Goal: Obtain resource: Download file/media

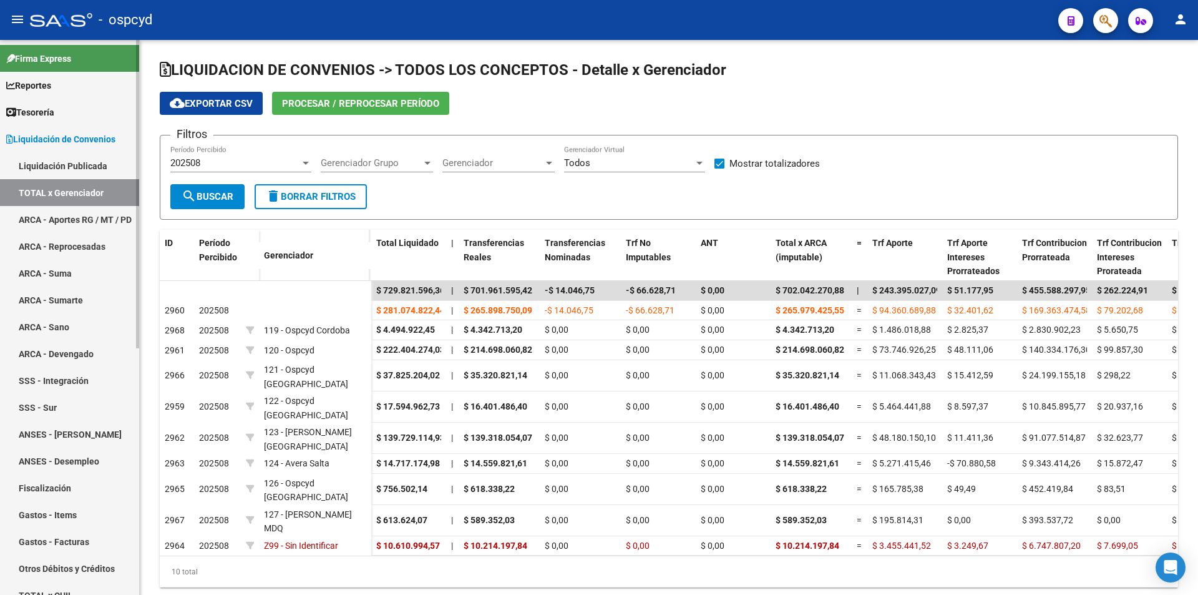
click at [67, 207] on link "ARCA - Aportes RG / MT / PD" at bounding box center [69, 219] width 139 height 27
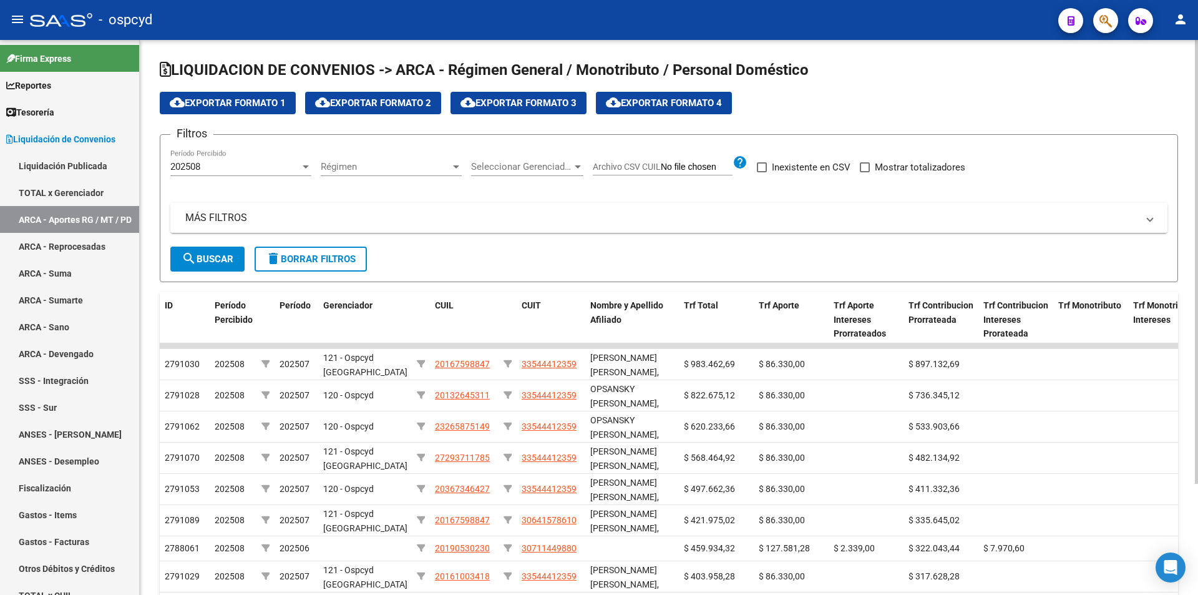
click at [578, 159] on div "Seleccionar Gerenciador Seleccionar Gerenciador" at bounding box center [527, 162] width 112 height 27
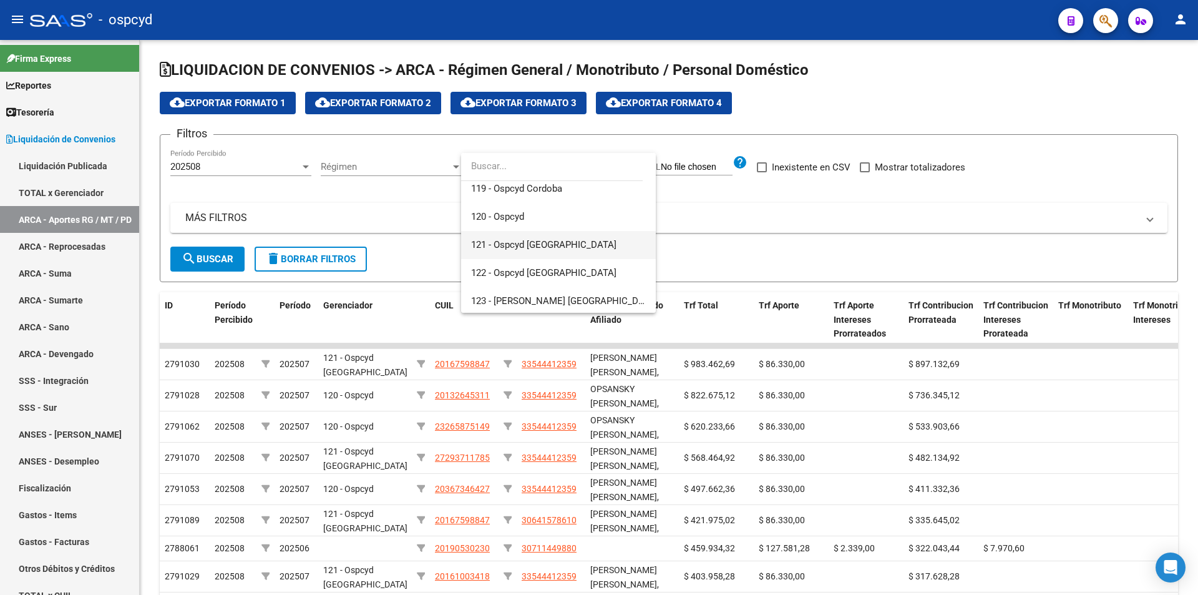
scroll to position [125, 0]
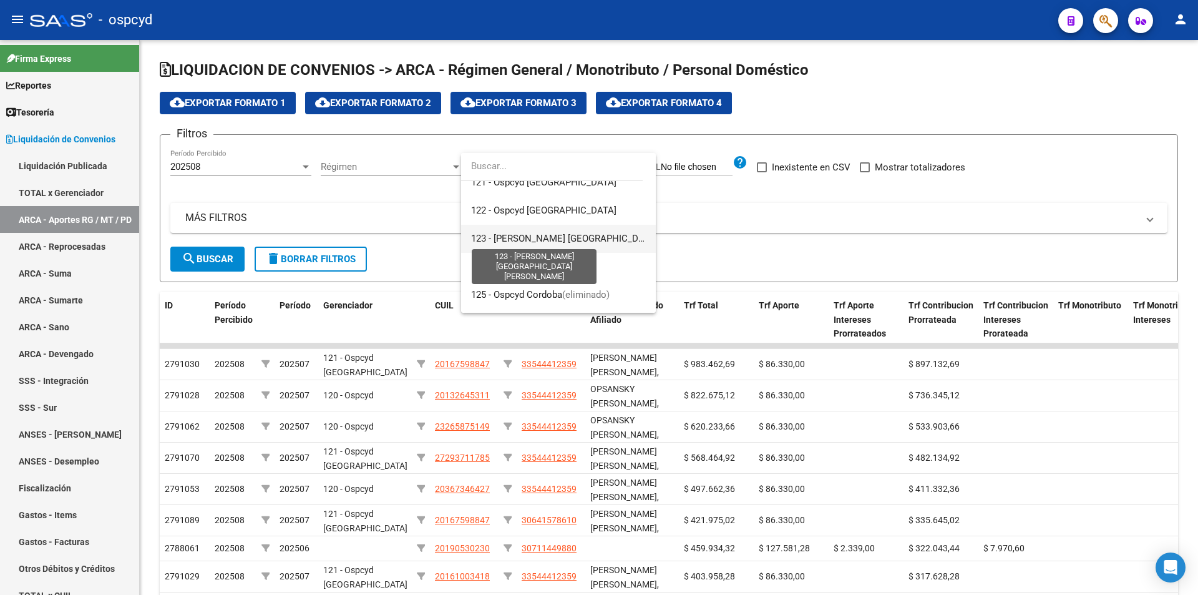
click at [533, 234] on span "123 - [PERSON_NAME] [GEOGRAPHIC_DATA][PERSON_NAME]" at bounding box center [600, 238] width 258 height 11
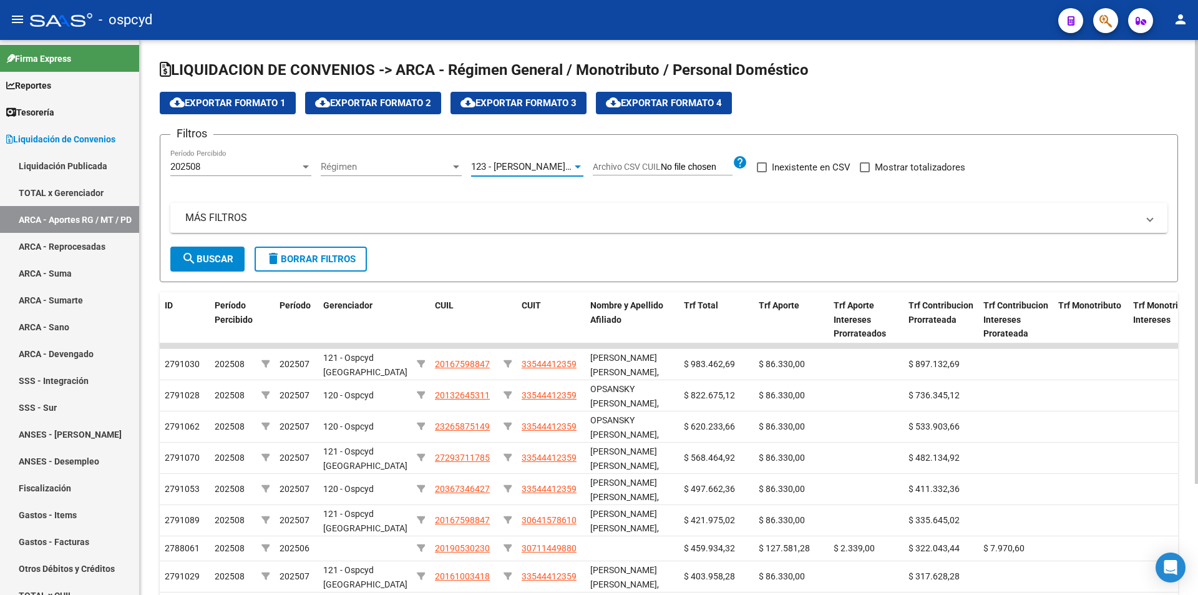
click at [225, 247] on button "search Buscar" at bounding box center [207, 259] width 74 height 25
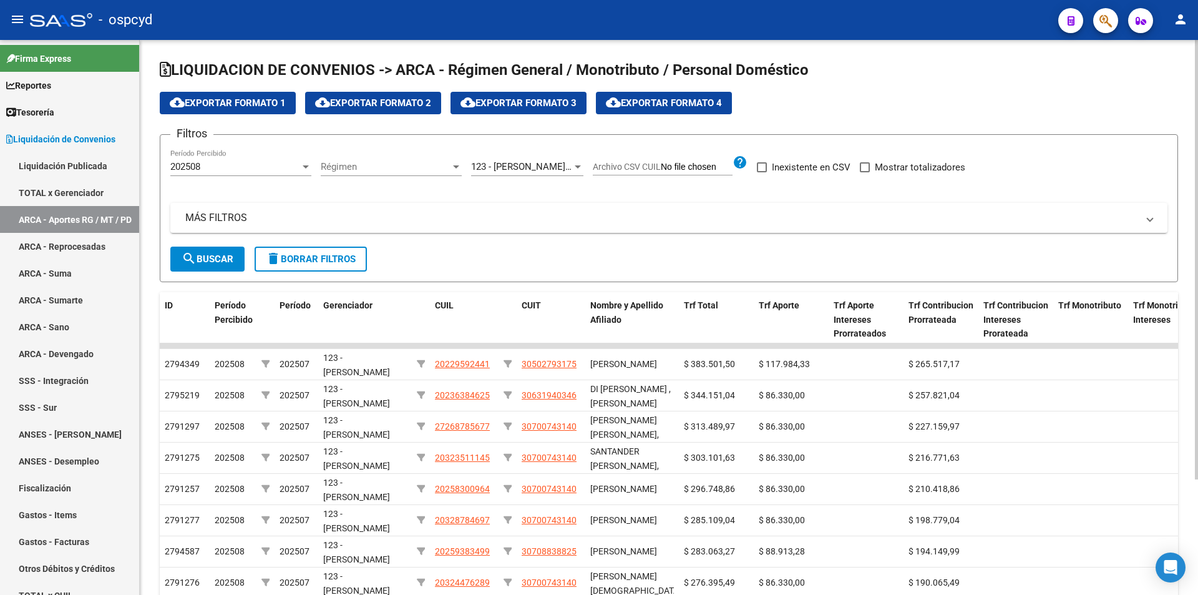
click at [259, 107] on span "cloud_download Exportar Formato 1" at bounding box center [228, 102] width 116 height 11
click at [549, 167] on span "123 - [PERSON_NAME] [GEOGRAPHIC_DATA][PERSON_NAME]" at bounding box center [600, 166] width 258 height 11
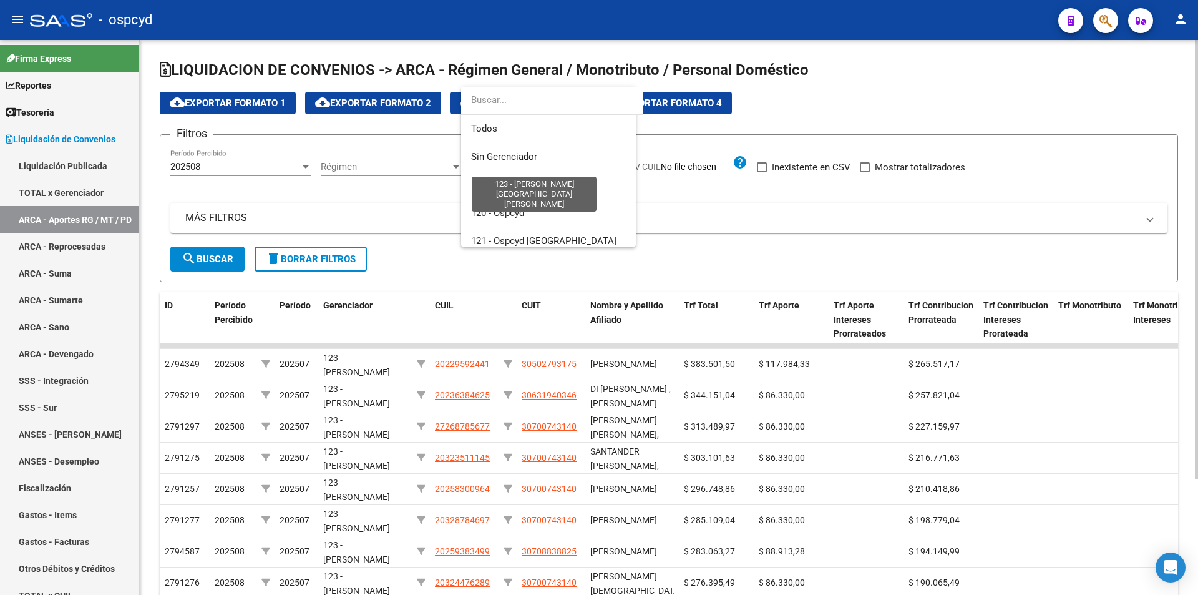
scroll to position [131, 0]
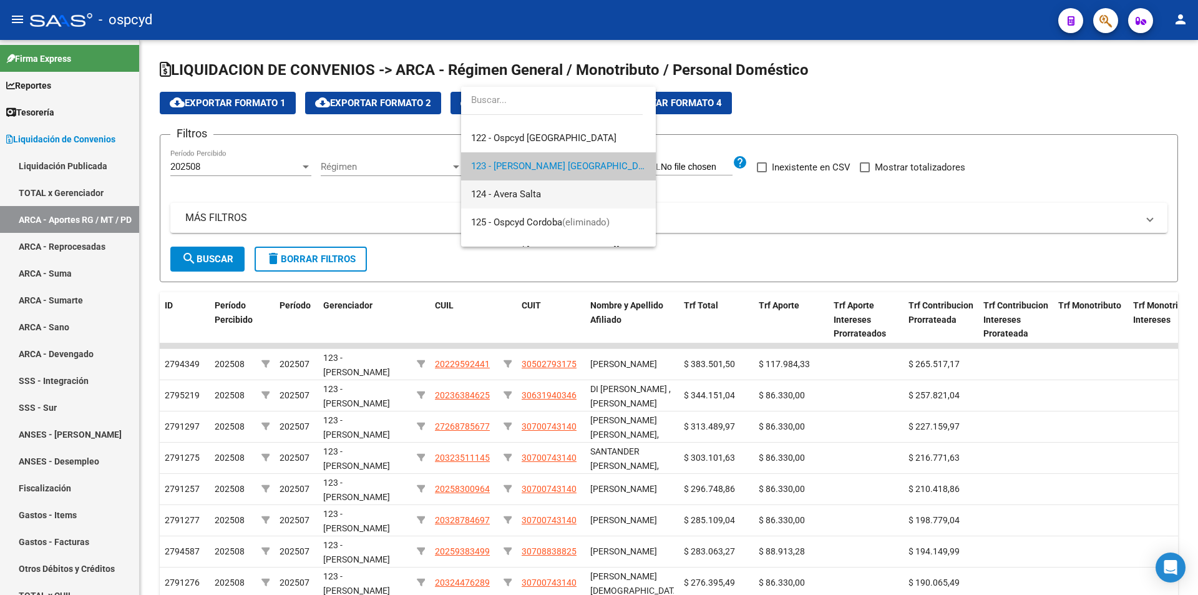
click at [545, 196] on span "124 - Avera Salta" at bounding box center [558, 194] width 175 height 28
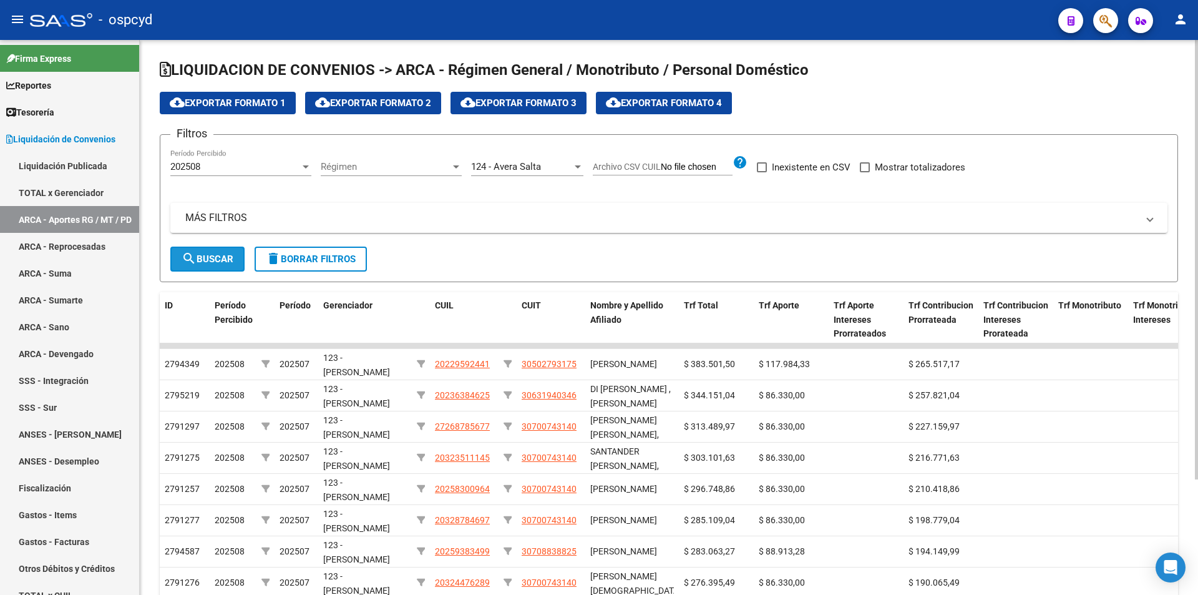
click at [207, 261] on span "search Buscar" at bounding box center [208, 258] width 52 height 11
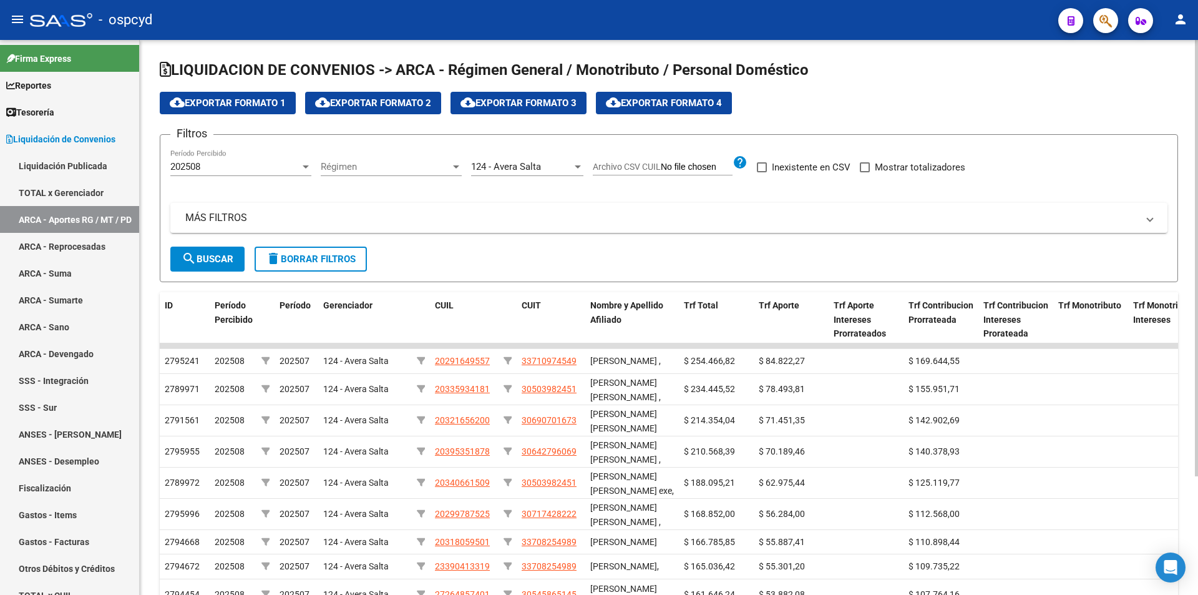
click at [215, 116] on app-list-header "LIQUIDACION DE CONVENIOS -> ARCA - Régimen General / Monotributo / Personal Dom…" at bounding box center [669, 171] width 1019 height 222
click at [225, 99] on span "cloud_download Exportar Formato 1" at bounding box center [228, 102] width 116 height 11
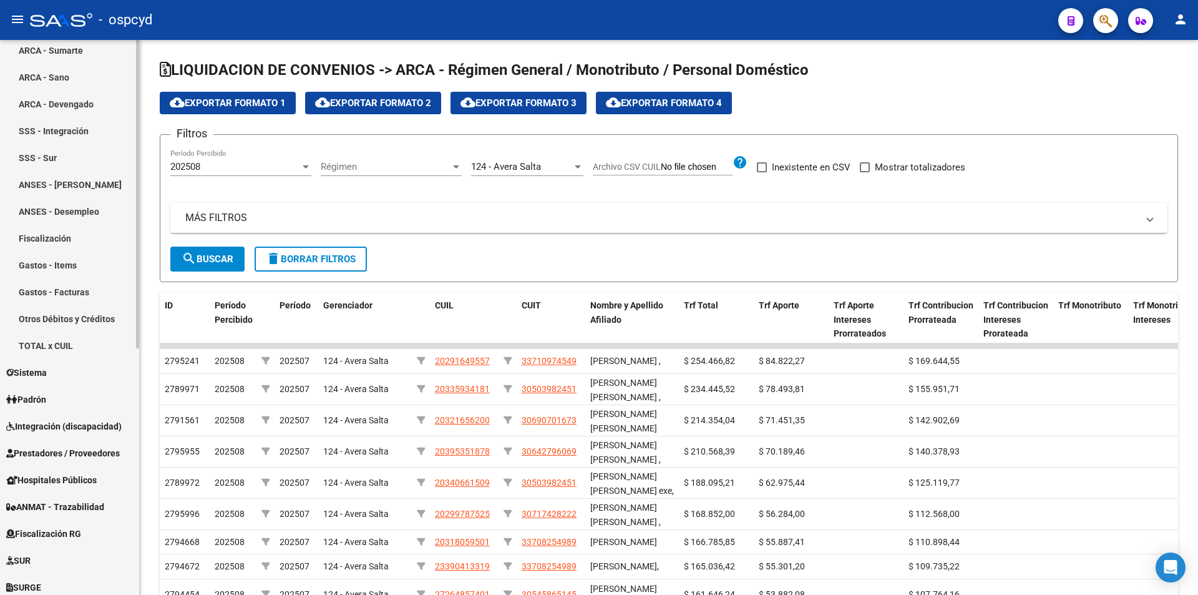
scroll to position [443, 0]
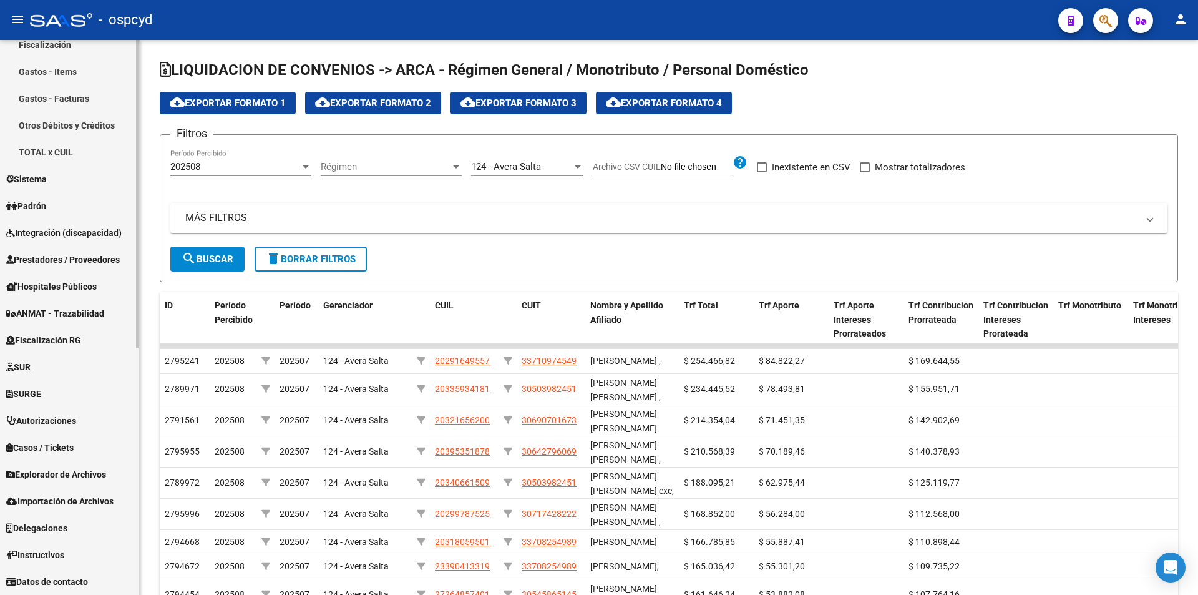
click at [85, 481] on span "Explorador de Archivos" at bounding box center [56, 474] width 100 height 14
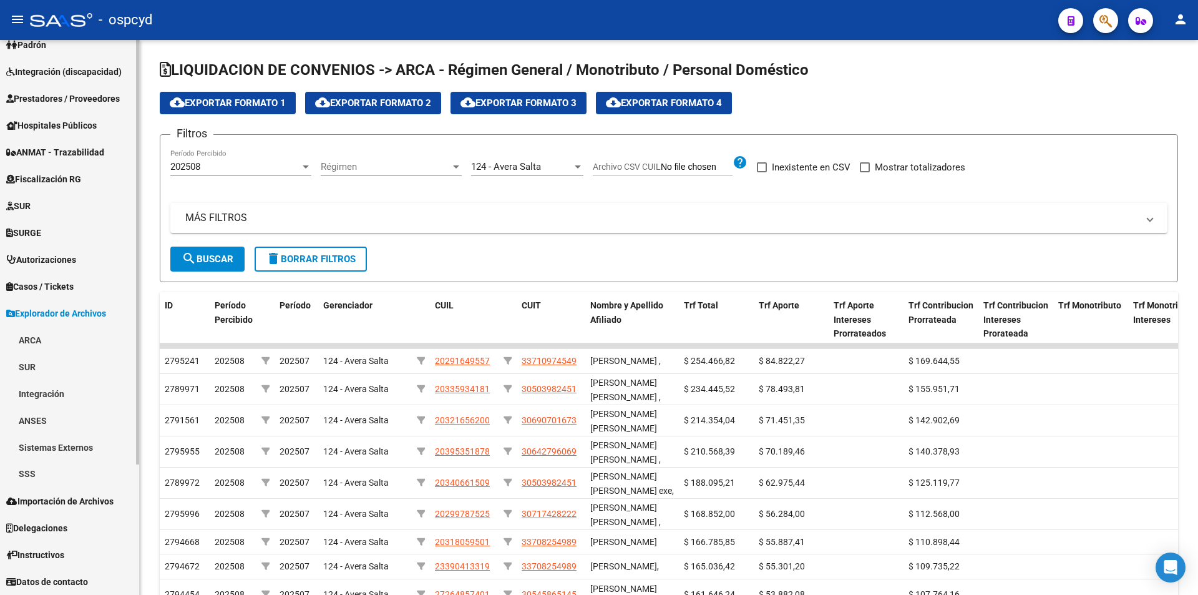
scroll to position [148, 0]
click at [76, 344] on link "ARCA" at bounding box center [69, 339] width 139 height 27
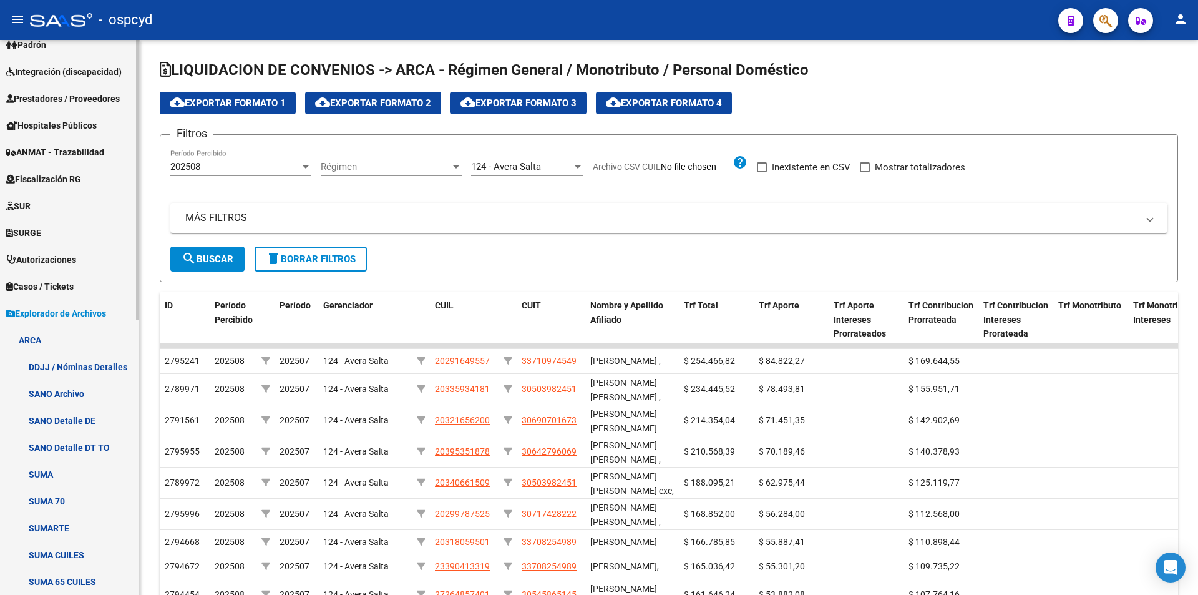
click at [70, 367] on link "DDJJ / Nóminas Detalles" at bounding box center [69, 366] width 139 height 27
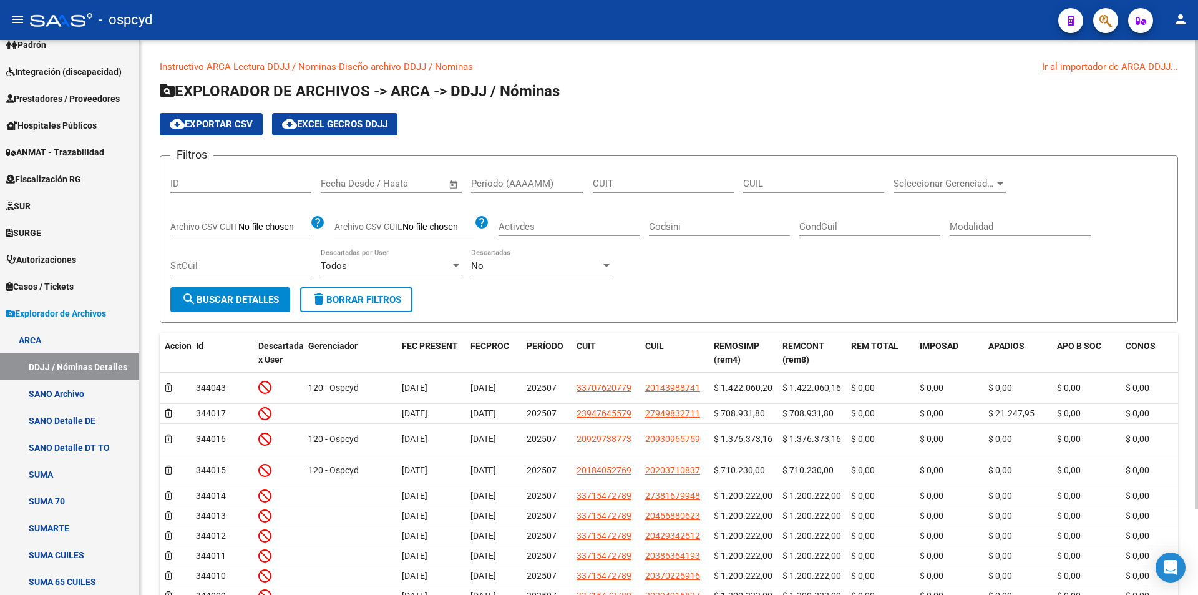
click at [916, 182] on span "Seleccionar Gerenciador" at bounding box center [944, 183] width 101 height 11
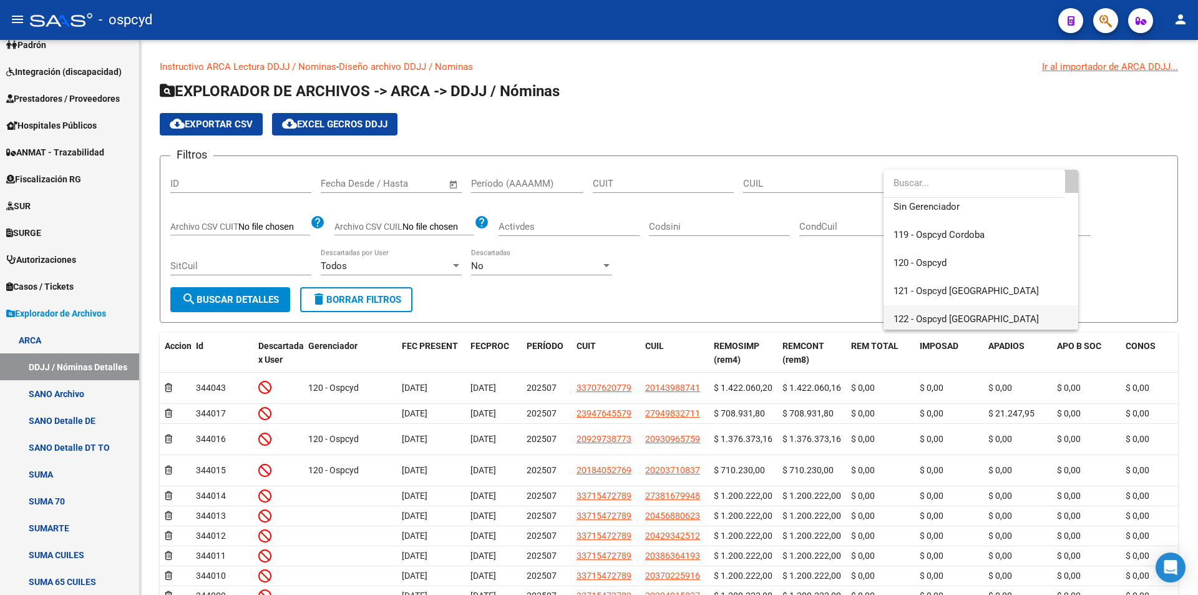
scroll to position [62, 0]
click at [984, 315] on span "123 - [PERSON_NAME] [GEOGRAPHIC_DATA][PERSON_NAME]" at bounding box center [981, 318] width 175 height 28
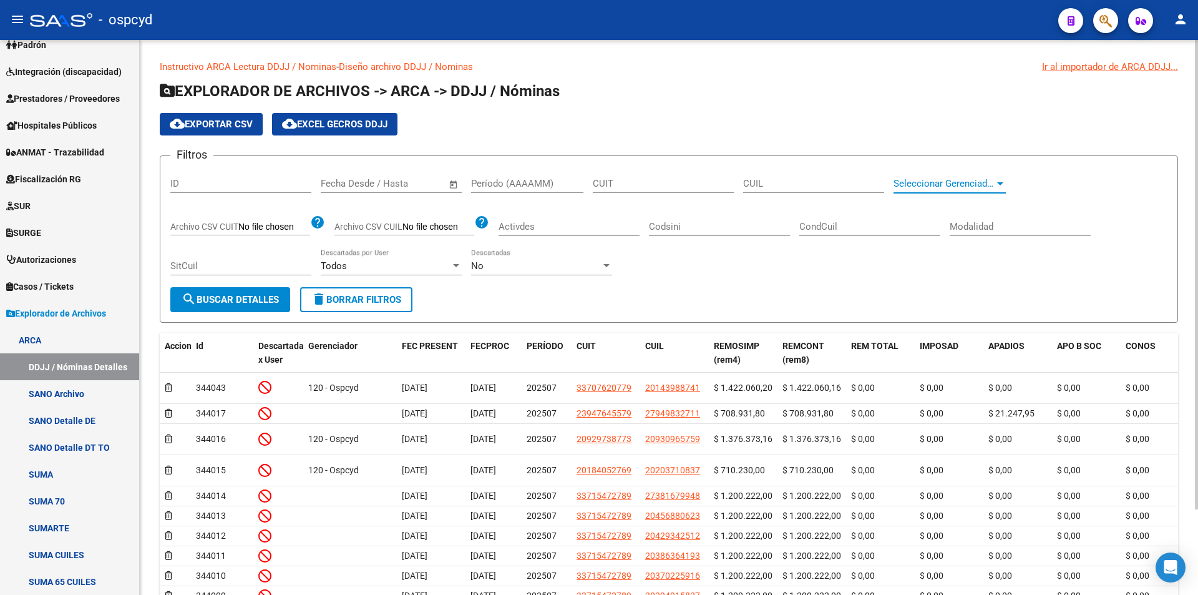
scroll to position [65, 0]
click at [265, 295] on span "search Buscar Detalles" at bounding box center [230, 299] width 97 height 11
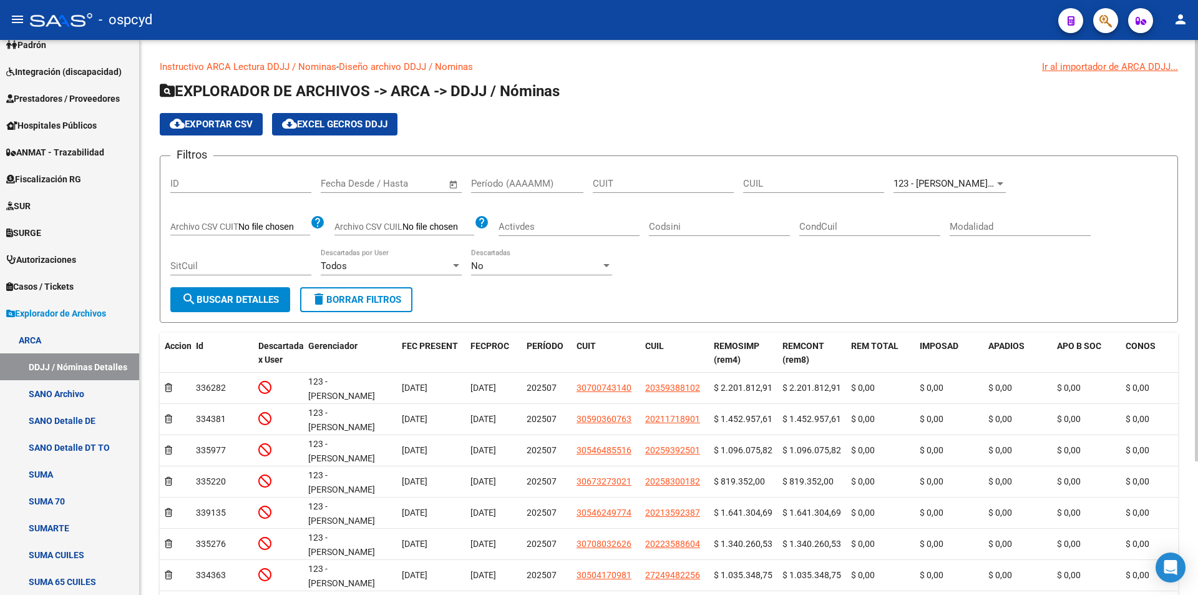
click at [228, 114] on button "cloud_download Exportar CSV" at bounding box center [211, 124] width 103 height 22
click at [924, 183] on span "123 - [PERSON_NAME] [GEOGRAPHIC_DATA][PERSON_NAME]" at bounding box center [1023, 183] width 258 height 11
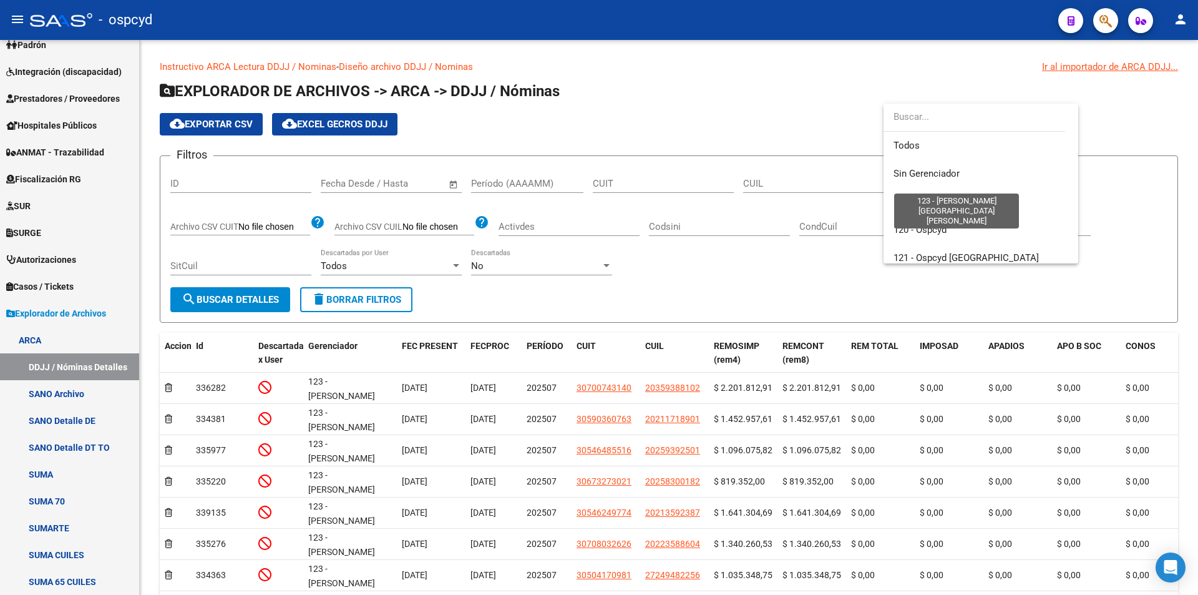
scroll to position [131, 0]
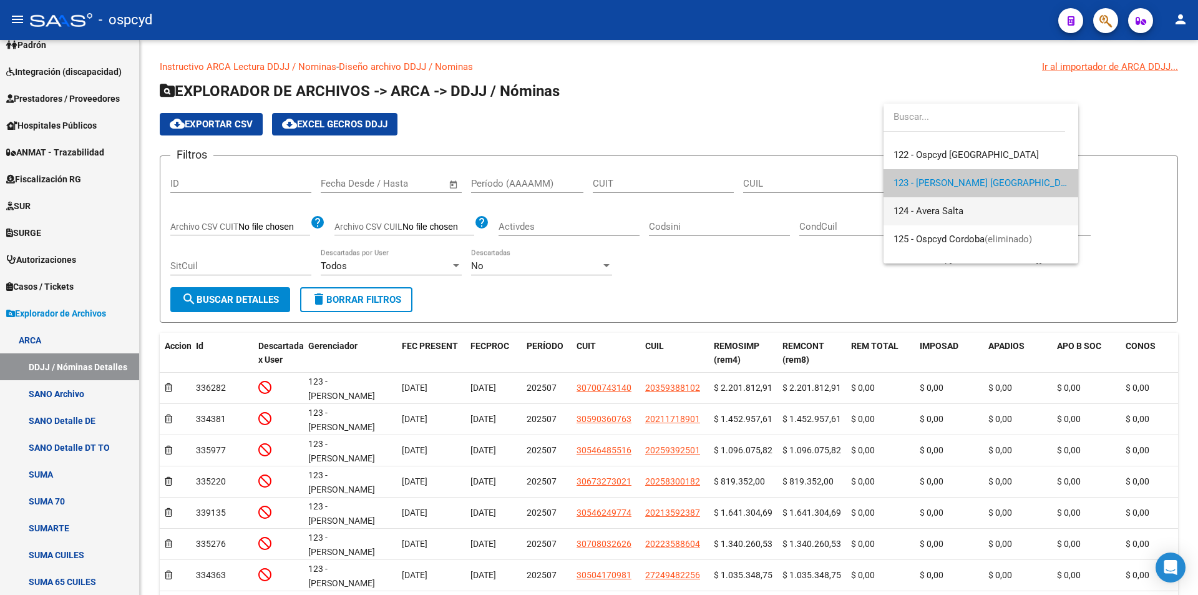
click at [939, 215] on span "124 - Avera Salta" at bounding box center [929, 210] width 70 height 11
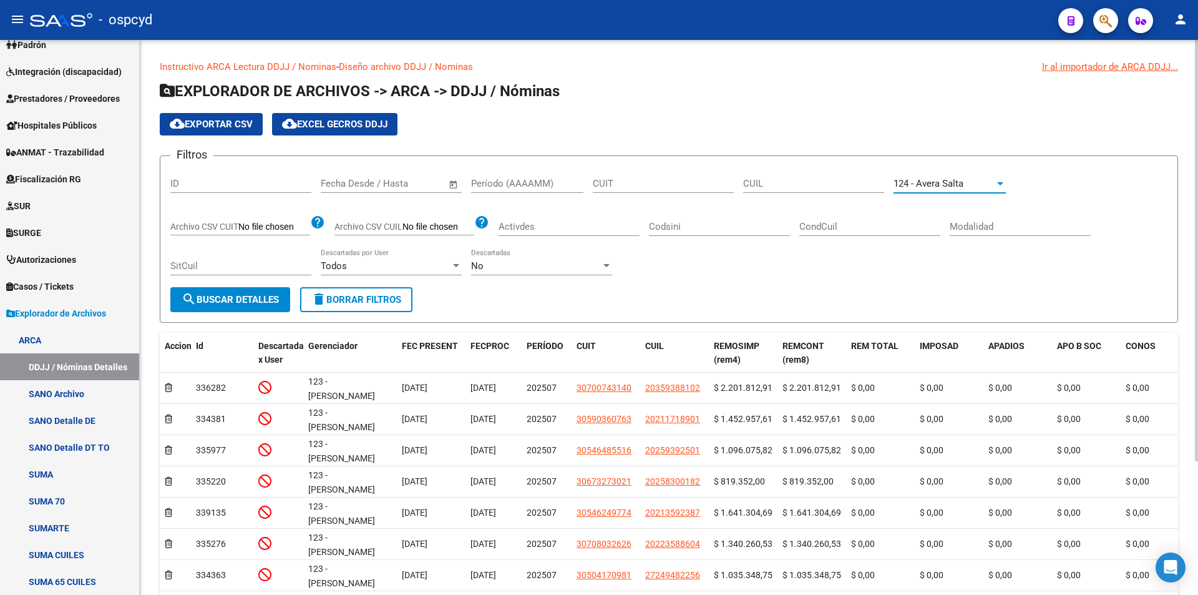
click at [262, 294] on button "search Buscar Detalles" at bounding box center [230, 299] width 120 height 25
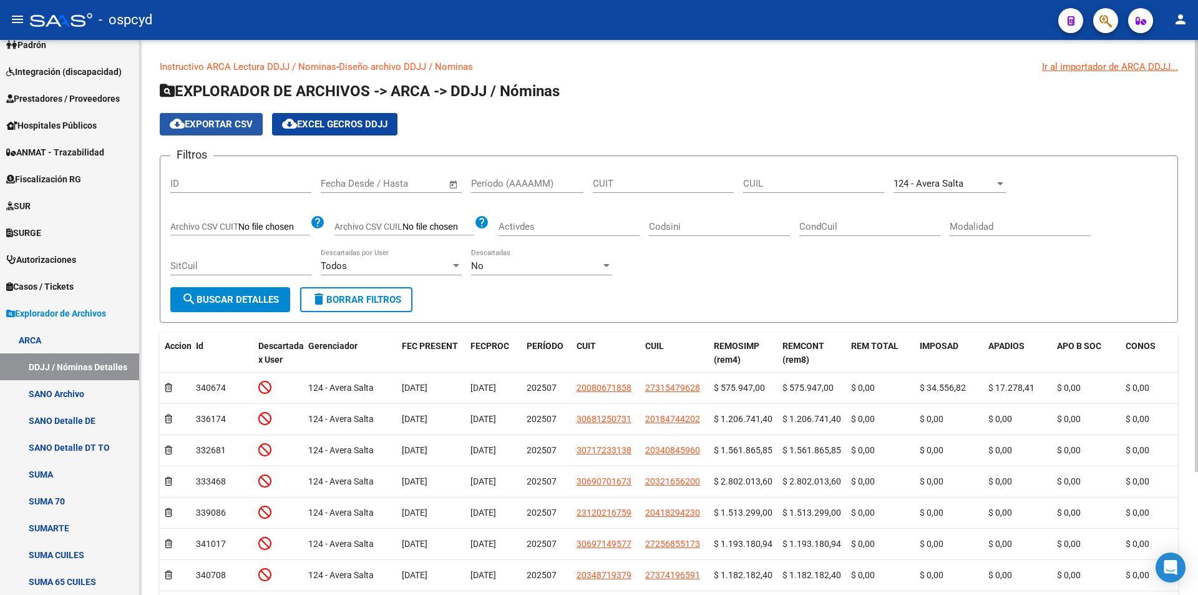
click at [219, 134] on button "cloud_download Exportar CSV" at bounding box center [211, 124] width 103 height 22
